Goal: Navigation & Orientation: Go to known website

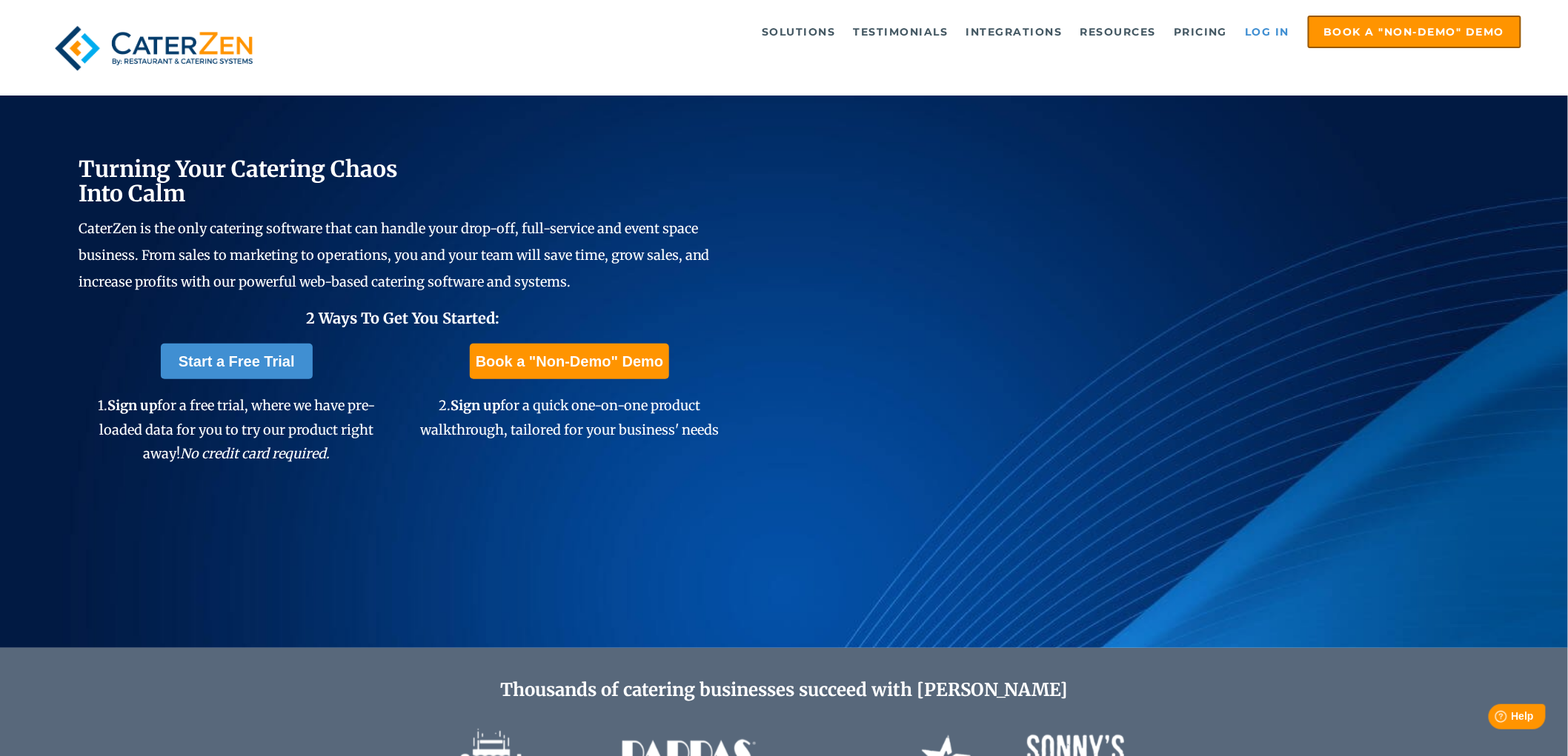
click at [1253, 20] on link "Log in" at bounding box center [1267, 32] width 59 height 30
click at [1262, 32] on link "Log in" at bounding box center [1267, 32] width 59 height 30
click at [1287, 33] on link "Log in" at bounding box center [1267, 32] width 59 height 30
